Goal: Information Seeking & Learning: Find specific page/section

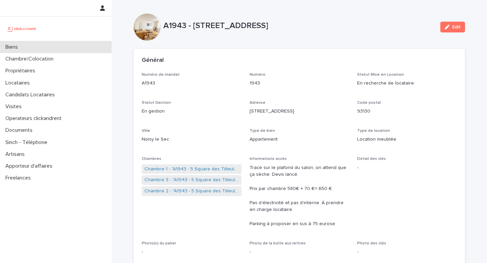
click at [15, 51] on div "Biens" at bounding box center [56, 47] width 112 height 12
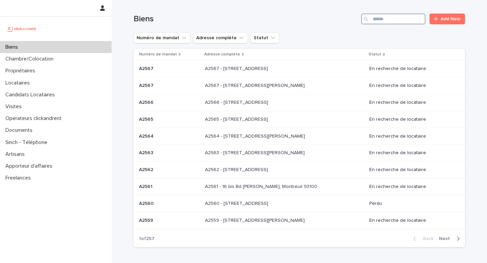
click at [382, 21] on input "Search" at bounding box center [393, 19] width 64 height 11
paste input "**********"
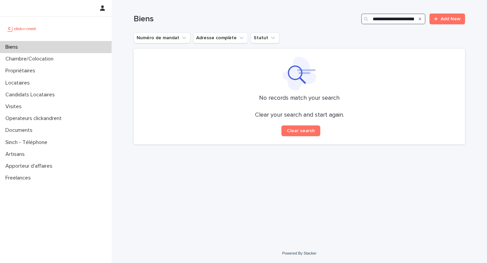
drag, startPoint x: 400, startPoint y: 18, endPoint x: 334, endPoint y: 17, distance: 66.7
click at [334, 17] on div "**********" at bounding box center [300, 19] width 332 height 11
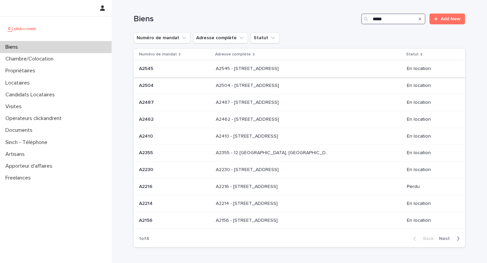
type input "*****"
click at [280, 71] on p "A2545 - [STREET_ADDRESS]" at bounding box center [248, 68] width 64 height 7
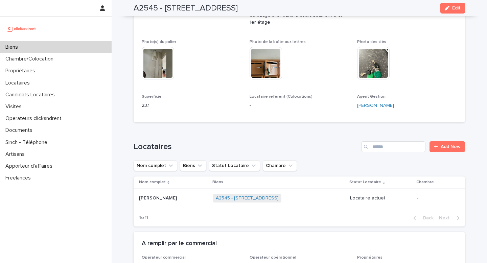
scroll to position [168, 0]
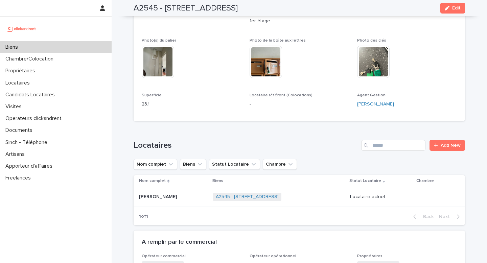
click at [165, 196] on p "[PERSON_NAME]" at bounding box center [158, 196] width 39 height 7
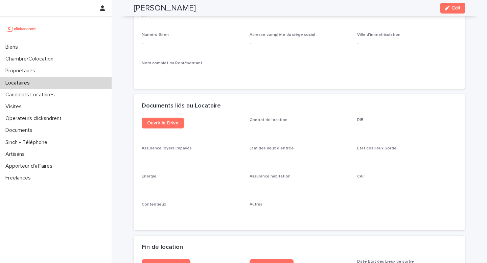
scroll to position [630, 0]
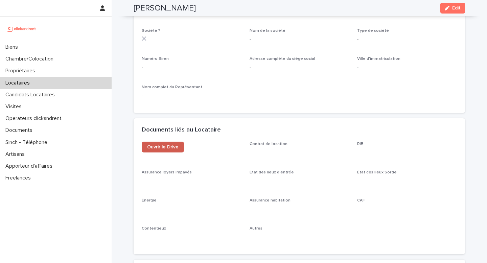
click at [162, 147] on span "Ouvrir le Drive" at bounding box center [162, 147] width 31 height 5
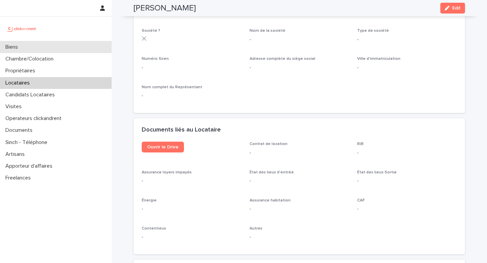
click at [7, 50] on div "Biens" at bounding box center [56, 47] width 112 height 12
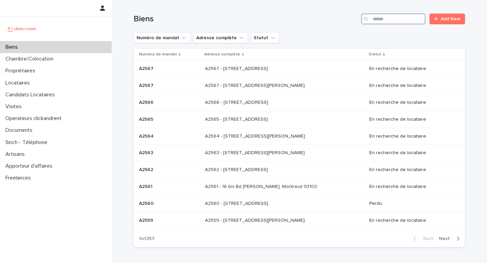
click at [383, 15] on input "Search" at bounding box center [393, 19] width 64 height 11
paste input "**********"
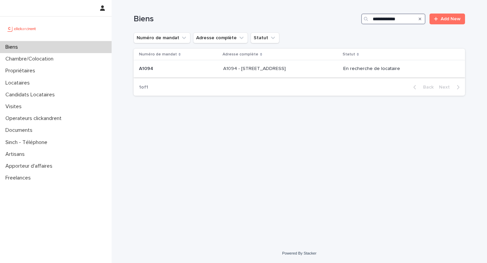
type input "**********"
click at [272, 70] on p "A1094 - [STREET_ADDRESS]" at bounding box center [255, 68] width 64 height 7
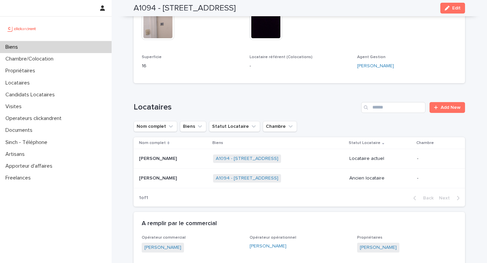
scroll to position [199, 0]
click at [314, 158] on div "A1094 - [STREET_ADDRESS] + 0" at bounding box center [278, 159] width 131 height 14
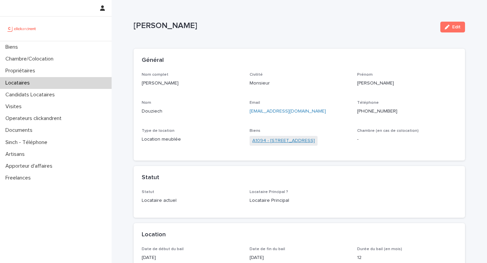
click at [306, 138] on link "A1094 - [STREET_ADDRESS]" at bounding box center [283, 140] width 63 height 7
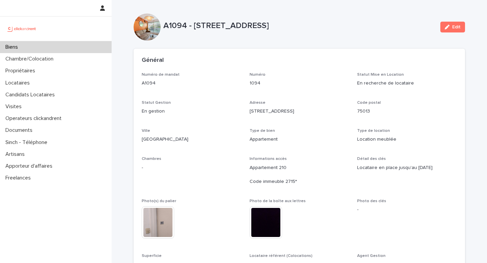
drag, startPoint x: 301, startPoint y: 25, endPoint x: 165, endPoint y: 24, distance: 136.4
click at [165, 23] on p "A1094 - [STREET_ADDRESS]" at bounding box center [299, 26] width 272 height 10
copy p "A1094 - [STREET_ADDRESS]"
click at [30, 46] on div "Biens" at bounding box center [56, 47] width 112 height 12
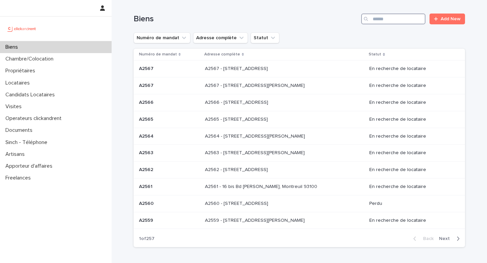
click at [391, 24] on input "Search" at bounding box center [393, 19] width 64 height 11
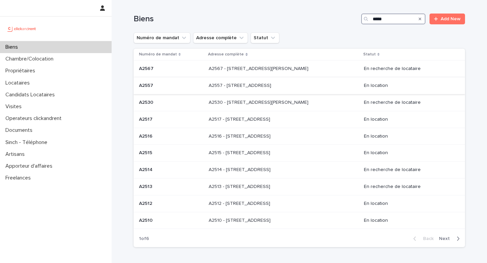
type input "*****"
click at [254, 88] on p "A2557 - [STREET_ADDRESS]" at bounding box center [241, 85] width 64 height 7
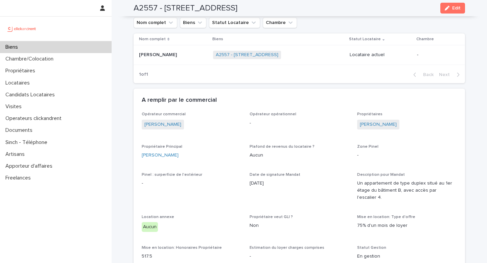
scroll to position [359, 0]
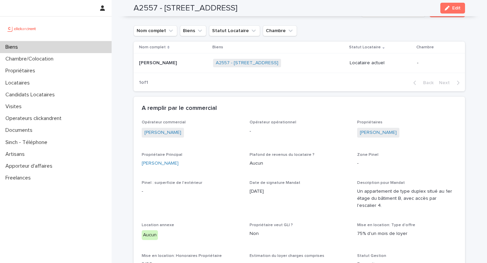
click at [148, 66] on p "[PERSON_NAME]" at bounding box center [158, 62] width 39 height 7
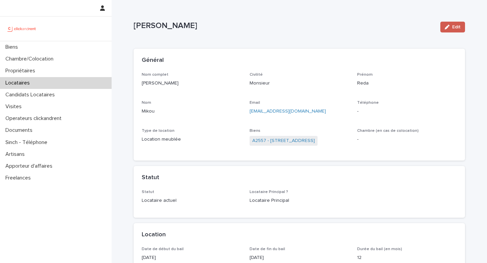
click at [406, 30] on button "Edit" at bounding box center [453, 27] width 25 height 11
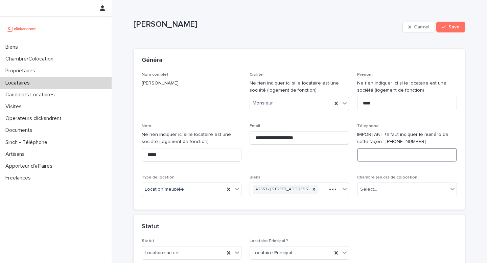
click at [371, 152] on input at bounding box center [407, 155] width 100 height 14
paste input "**********"
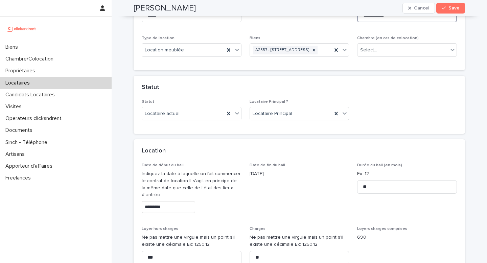
scroll to position [151, 0]
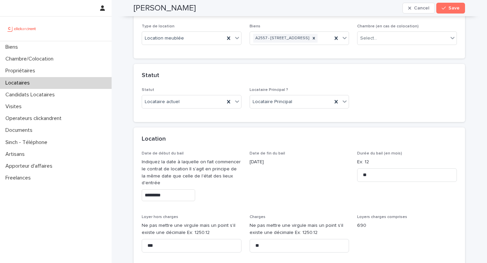
type input "**********"
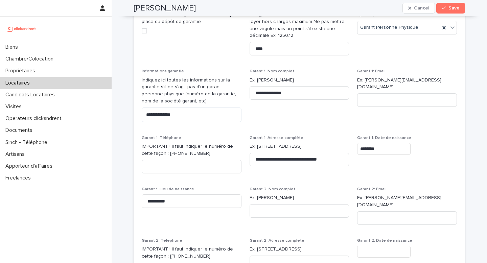
scroll to position [609, 0]
click at [406, 8] on div "button" at bounding box center [445, 8] width 7 height 5
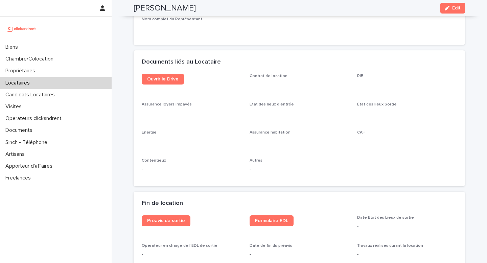
scroll to position [690, 0]
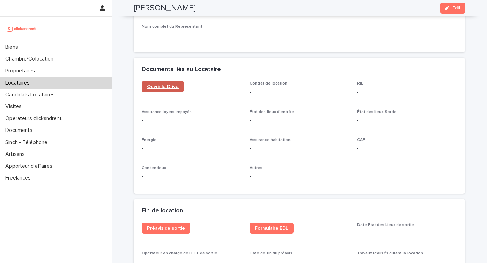
click at [160, 87] on span "Ouvrir le Drive" at bounding box center [162, 86] width 31 height 5
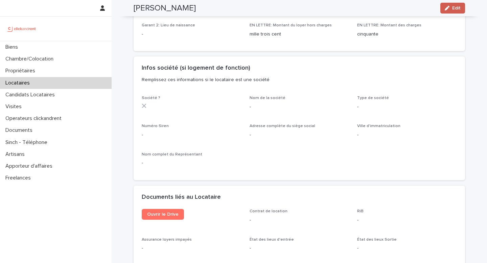
click at [406, 7] on span "Edit" at bounding box center [456, 8] width 8 height 5
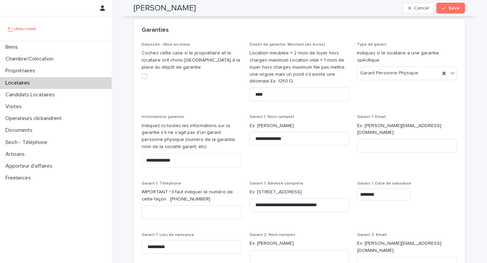
scroll to position [554, 0]
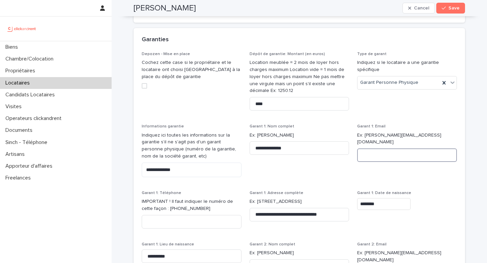
click at [373, 161] on input at bounding box center [407, 156] width 100 height 14
paste input "**********"
click at [365, 157] on input "**********" at bounding box center [407, 156] width 100 height 14
type input "**********"
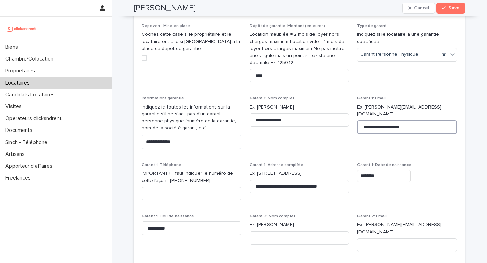
scroll to position [586, 0]
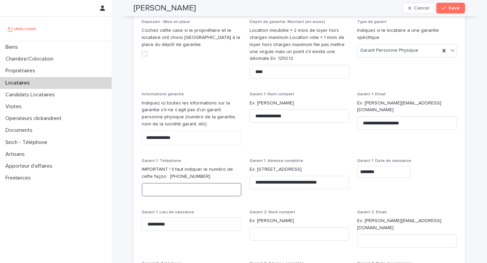
click at [164, 197] on input at bounding box center [192, 190] width 100 height 14
paste input "**********"
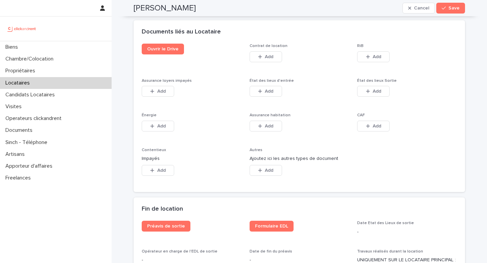
scroll to position [1120, 0]
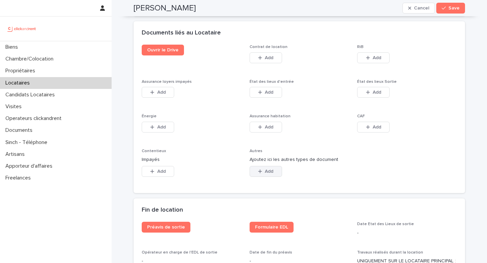
type input "**********"
click at [257, 171] on button "Add" at bounding box center [266, 171] width 32 height 11
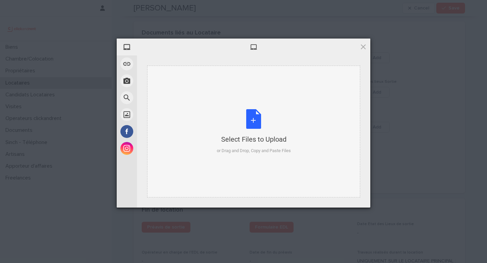
click at [256, 117] on div "Select Files to Upload or Drag and Drop, Copy and Paste Files" at bounding box center [254, 131] width 74 height 45
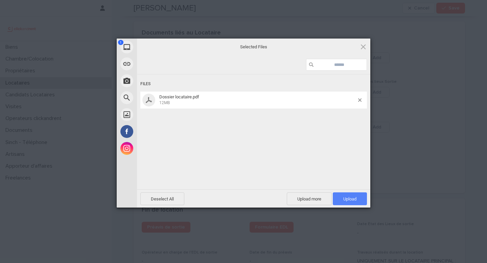
click at [347, 199] on span "Upload 1" at bounding box center [350, 199] width 13 height 5
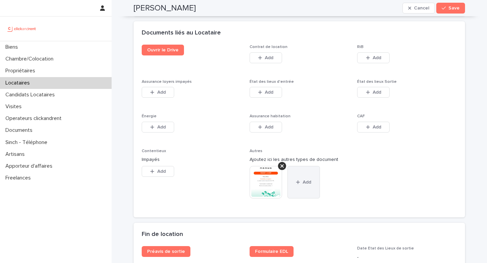
click at [308, 187] on button "Add" at bounding box center [304, 182] width 32 height 32
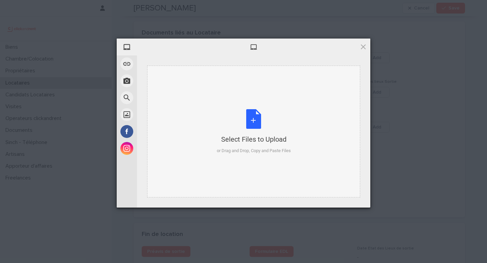
click at [251, 117] on div "Select Files to Upload or Drag and Drop, Copy and Paste Files" at bounding box center [254, 131] width 74 height 45
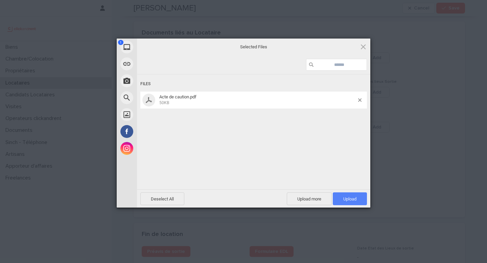
click at [353, 203] on span "Upload 1" at bounding box center [350, 199] width 34 height 13
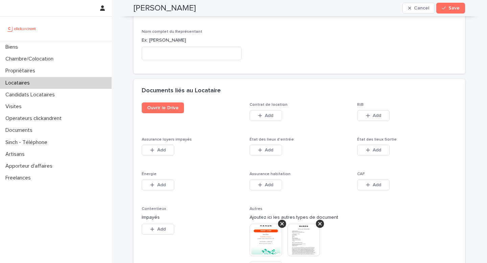
scroll to position [1054, 0]
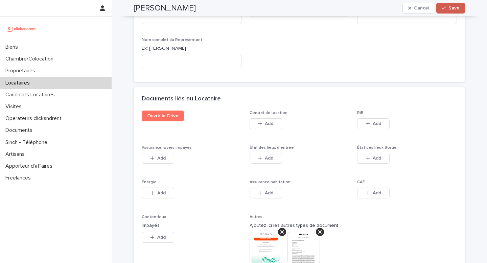
click at [406, 12] on button "Save" at bounding box center [451, 8] width 29 height 11
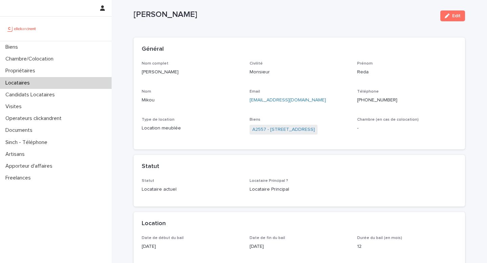
scroll to position [3, 0]
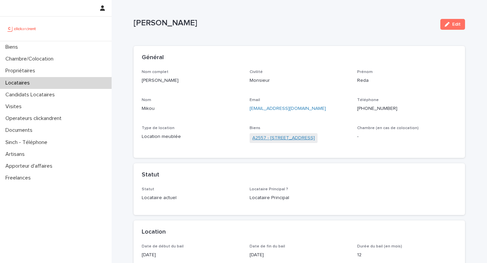
click at [287, 139] on link "A2557 - [STREET_ADDRESS]" at bounding box center [283, 138] width 63 height 7
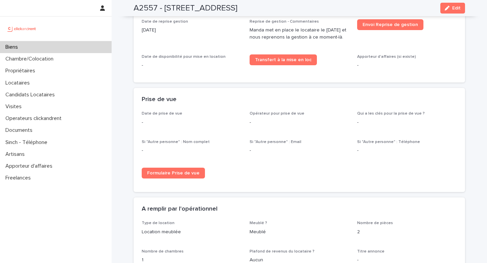
scroll to position [1018, 0]
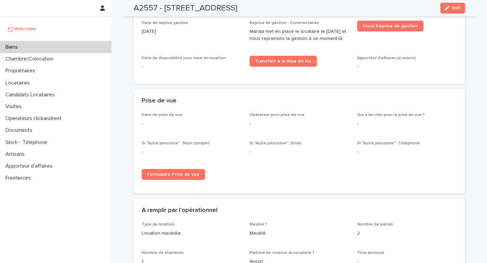
drag, startPoint x: 142, startPoint y: 55, endPoint x: 189, endPoint y: 55, distance: 47.0
click at [189, 35] on p "[DATE]" at bounding box center [192, 31] width 100 height 7
drag, startPoint x: 309, startPoint y: 54, endPoint x: 339, endPoint y: 62, distance: 31.2
click at [339, 42] on p "Manda met en place le locataire le [DATE] et nous reprenons la gestion à ce mom…" at bounding box center [300, 35] width 100 height 14
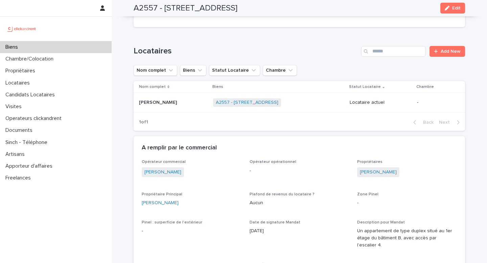
scroll to position [335, 0]
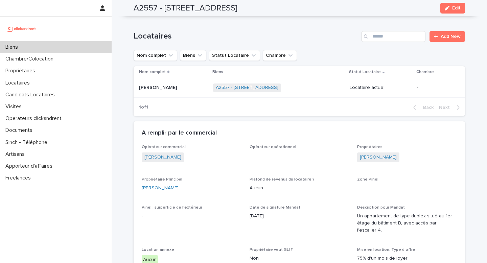
click at [171, 93] on div "[PERSON_NAME] [PERSON_NAME]" at bounding box center [173, 87] width 69 height 11
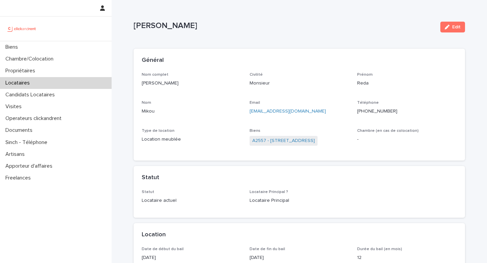
click at [278, 136] on span "A2557 - [STREET_ADDRESS]" at bounding box center [284, 141] width 68 height 10
click at [272, 140] on link "A2557 - [STREET_ADDRESS]" at bounding box center [283, 140] width 63 height 7
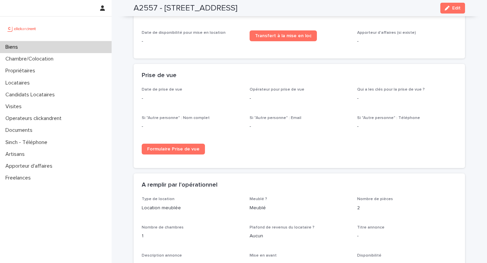
scroll to position [1030, 0]
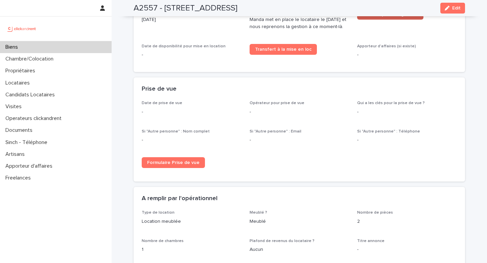
click at [392, 17] on span "Envoi Reprise de gestion" at bounding box center [391, 14] width 56 height 5
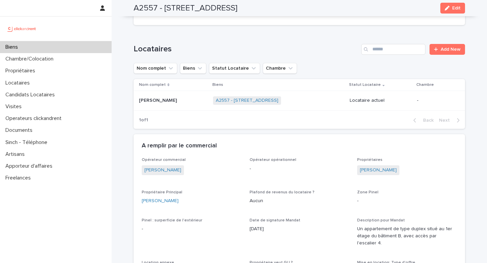
scroll to position [322, 0]
click at [161, 104] on p "[PERSON_NAME]" at bounding box center [158, 100] width 39 height 7
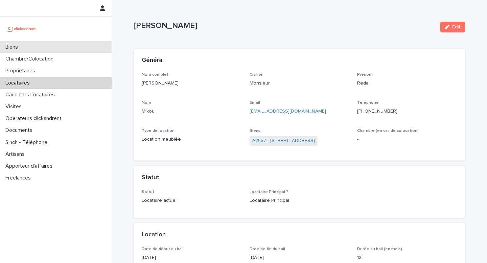
click at [21, 46] on p "Biens" at bounding box center [13, 47] width 21 height 6
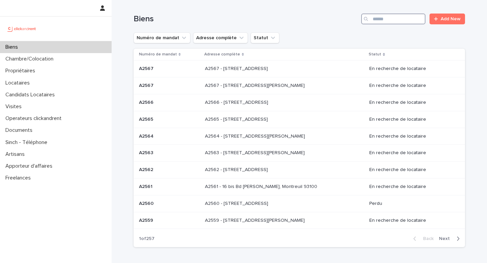
click at [403, 20] on input "Search" at bounding box center [393, 19] width 64 height 11
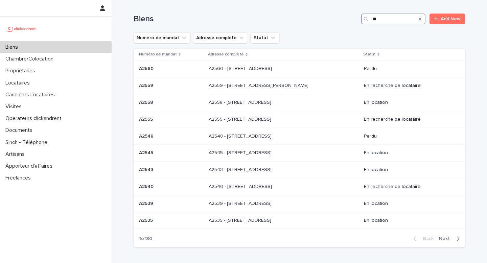
type input "*"
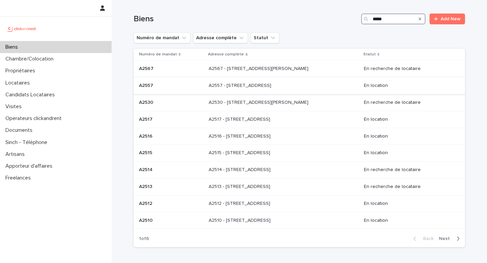
type input "*****"
click at [221, 86] on p "A2557 - [STREET_ADDRESS]" at bounding box center [241, 85] width 64 height 7
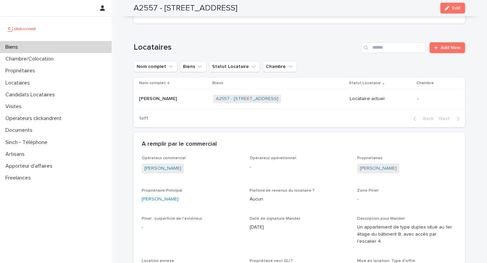
scroll to position [323, 0]
click at [293, 107] on div "A2557 - [STREET_ADDRESS] + 0" at bounding box center [278, 100] width 131 height 14
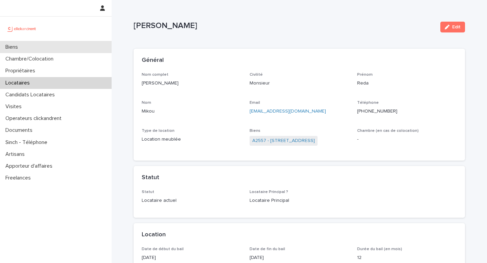
click at [17, 45] on p "Biens" at bounding box center [13, 47] width 21 height 6
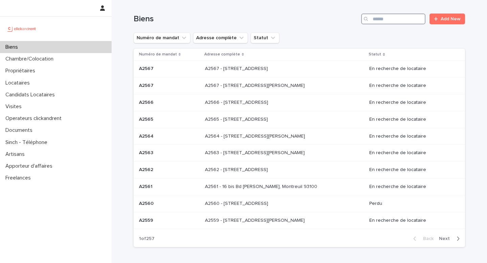
click at [386, 19] on input "Search" at bounding box center [393, 19] width 64 height 11
paste input "**********"
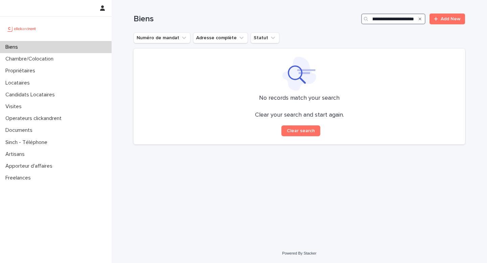
drag, startPoint x: 399, startPoint y: 19, endPoint x: 427, endPoint y: 23, distance: 28.4
click at [406, 23] on div "**********" at bounding box center [300, 19] width 332 height 11
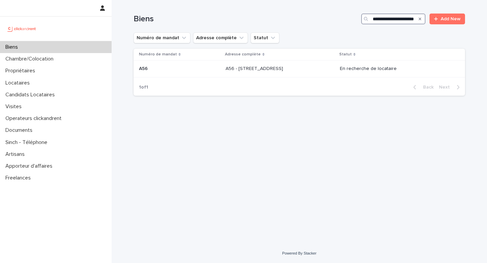
scroll to position [0, 12]
type input "**********"
click at [246, 71] on p "A56 - [STREET_ADDRESS]" at bounding box center [255, 68] width 59 height 7
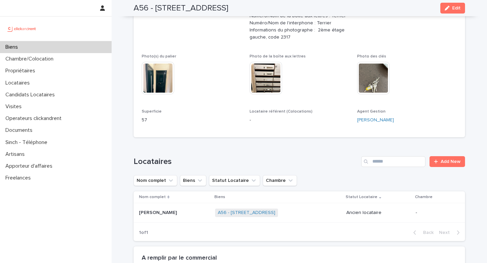
scroll to position [167, 0]
click at [260, 75] on img at bounding box center [266, 77] width 32 height 32
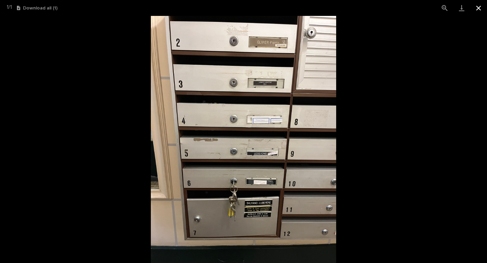
click at [406, 9] on button "Close gallery" at bounding box center [478, 8] width 17 height 16
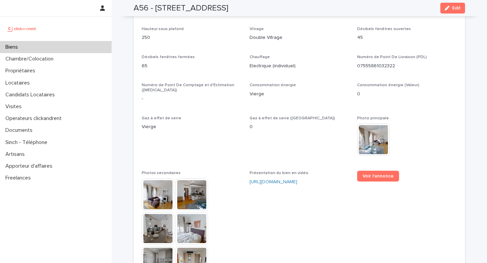
scroll to position [1584, 0]
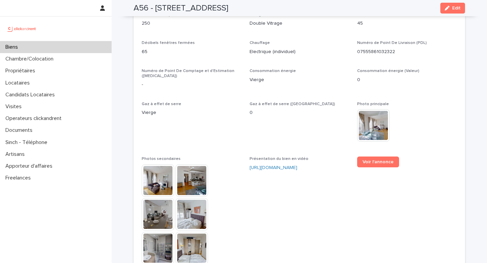
click at [160, 177] on img at bounding box center [158, 180] width 32 height 32
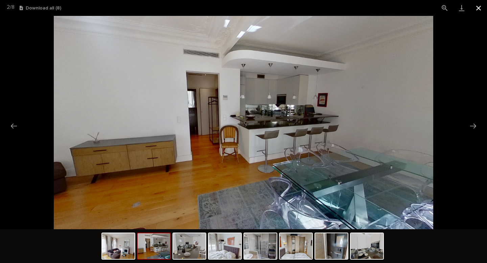
click at [406, 6] on button "Close gallery" at bounding box center [478, 8] width 17 height 16
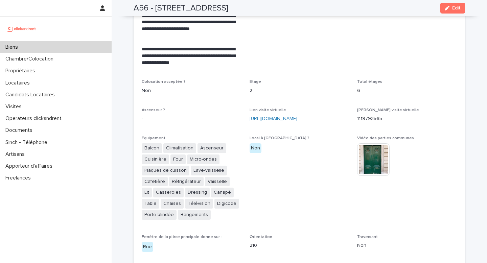
scroll to position [1323, 0]
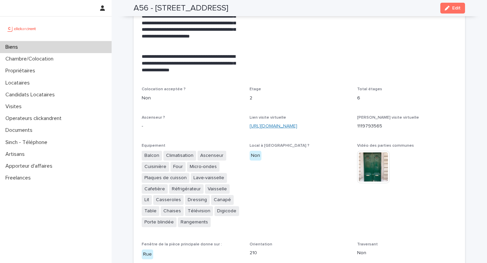
click at [281, 124] on link "[URL][DOMAIN_NAME]" at bounding box center [274, 126] width 48 height 5
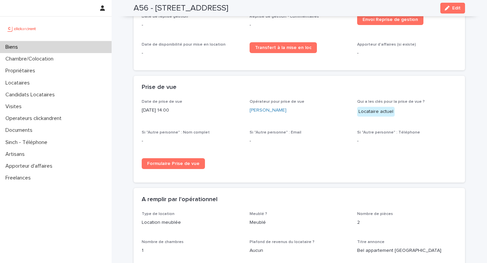
scroll to position [950, 0]
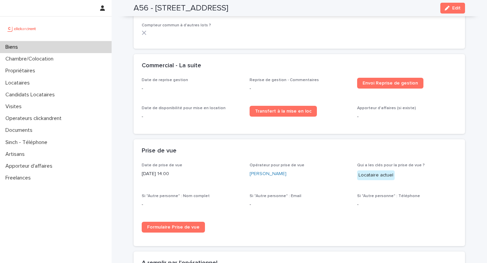
click at [25, 50] on div "Biens" at bounding box center [56, 47] width 112 height 12
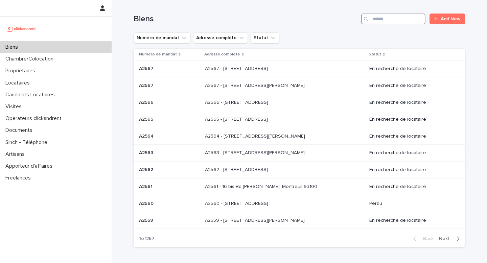
click at [383, 22] on input "Search" at bounding box center [393, 19] width 64 height 11
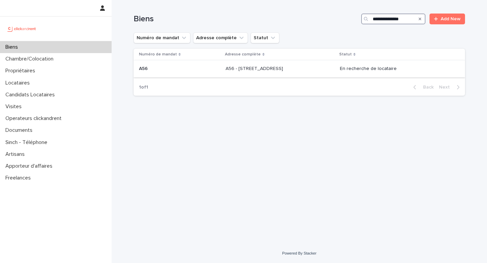
type input "**********"
click at [226, 68] on p "A56 - [STREET_ADDRESS]" at bounding box center [255, 68] width 59 height 7
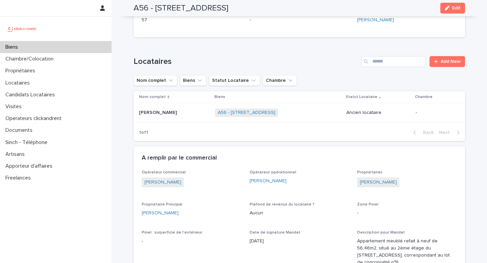
scroll to position [270, 0]
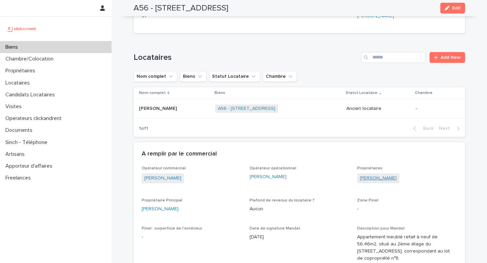
click at [373, 175] on link "[PERSON_NAME]" at bounding box center [378, 178] width 37 height 7
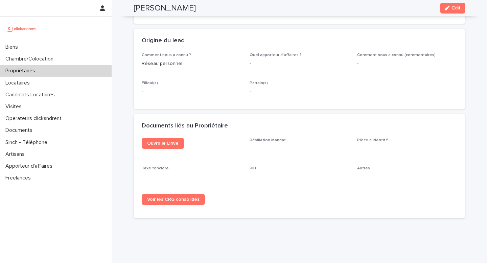
scroll to position [344, 0]
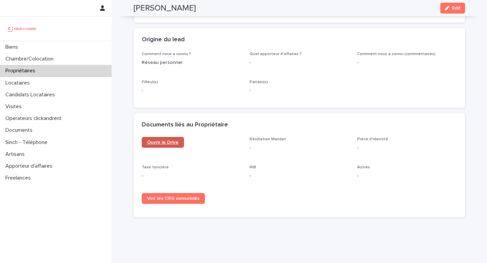
click at [160, 137] on link "Ouvrir le Drive" at bounding box center [163, 142] width 42 height 11
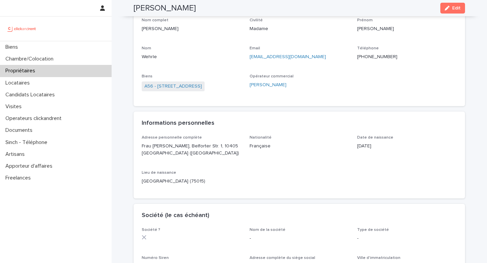
scroll to position [0, 0]
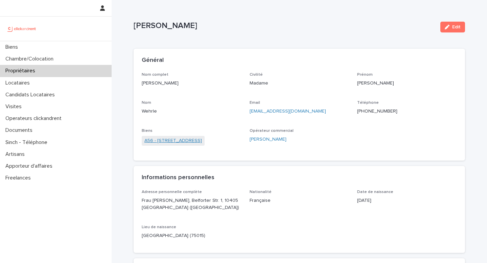
click at [202, 139] on link "A56 - [STREET_ADDRESS]" at bounding box center [174, 140] width 58 height 7
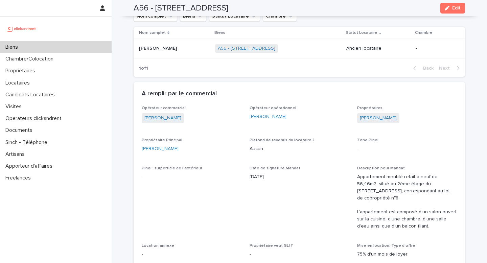
scroll to position [329, 0]
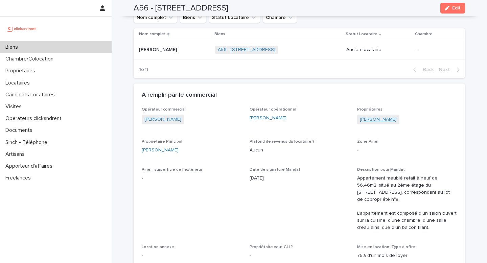
click at [372, 116] on link "[PERSON_NAME]" at bounding box center [378, 119] width 37 height 7
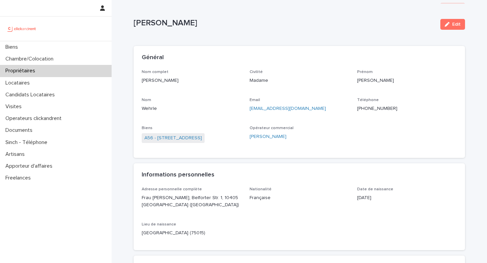
scroll to position [0, 0]
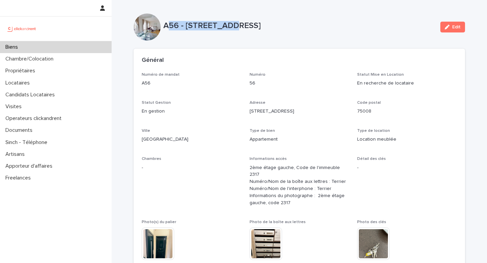
drag, startPoint x: 166, startPoint y: 24, endPoint x: 225, endPoint y: 24, distance: 59.2
click at [225, 24] on p "A56 - [STREET_ADDRESS]" at bounding box center [299, 26] width 272 height 10
